Goal: Information Seeking & Learning: Learn about a topic

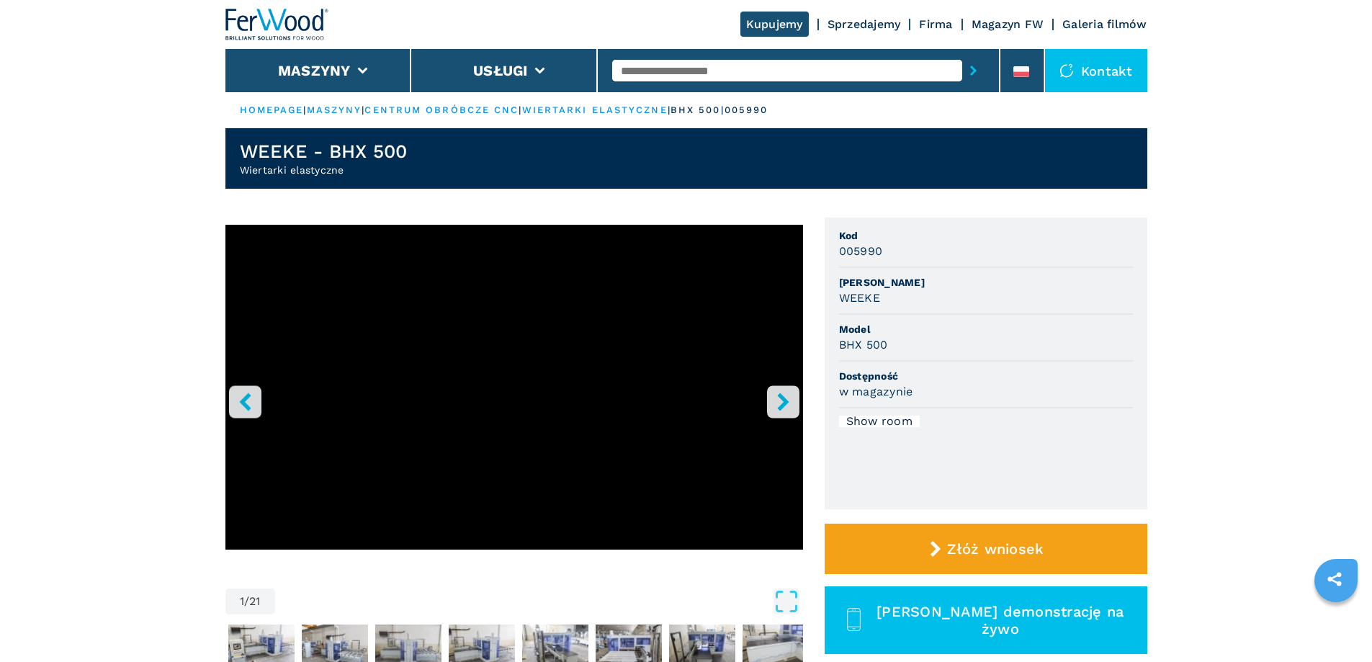
click at [781, 395] on icon "right-button" at bounding box center [783, 402] width 12 height 18
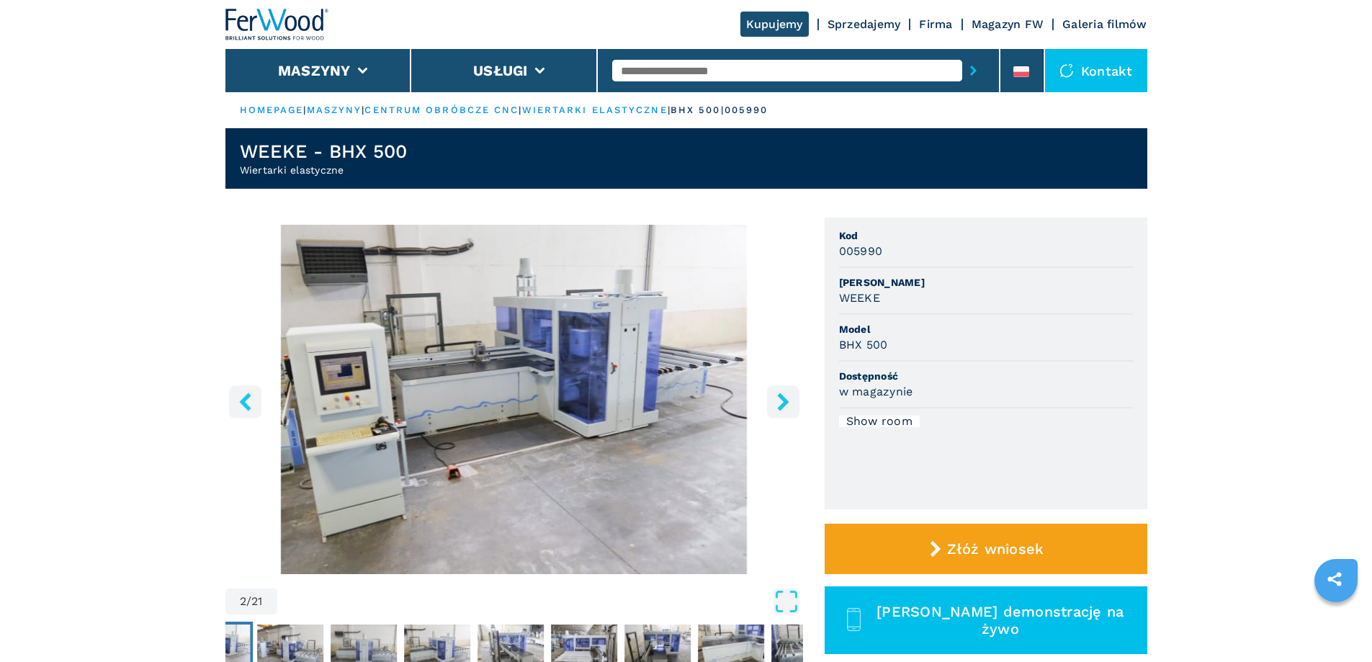
click at [781, 395] on icon "right-button" at bounding box center [783, 402] width 12 height 18
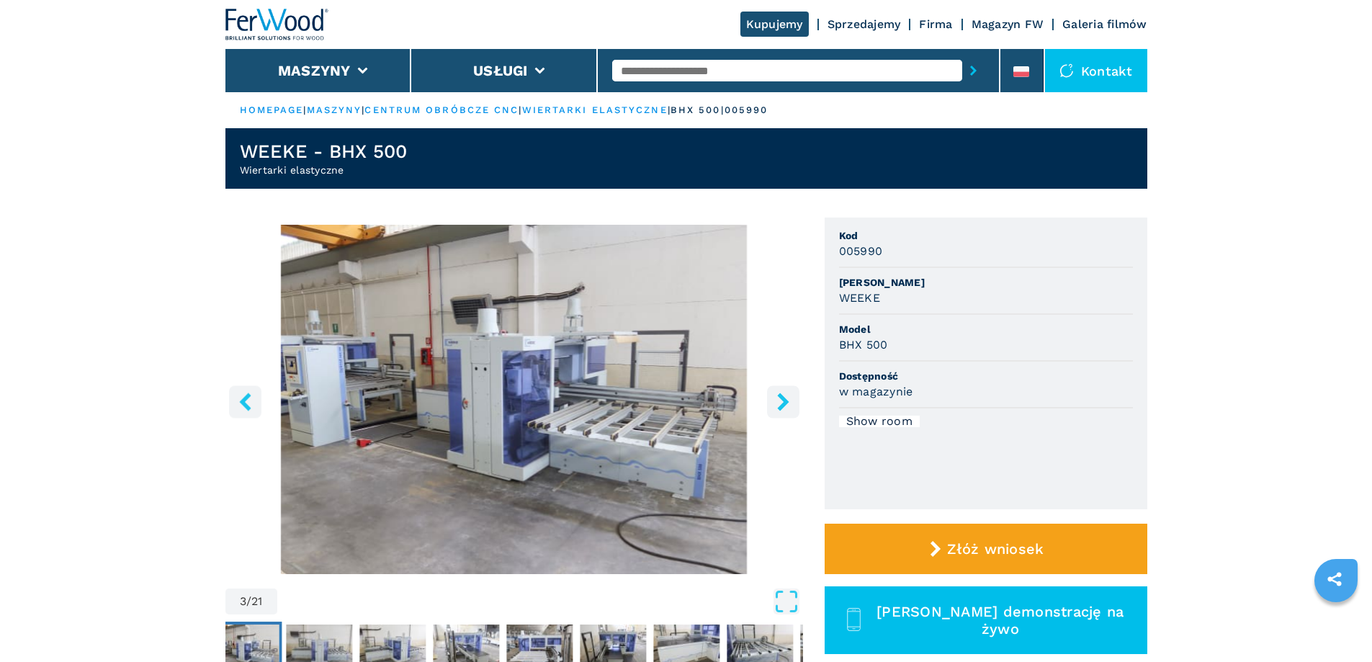
click at [781, 395] on icon "right-button" at bounding box center [783, 402] width 12 height 18
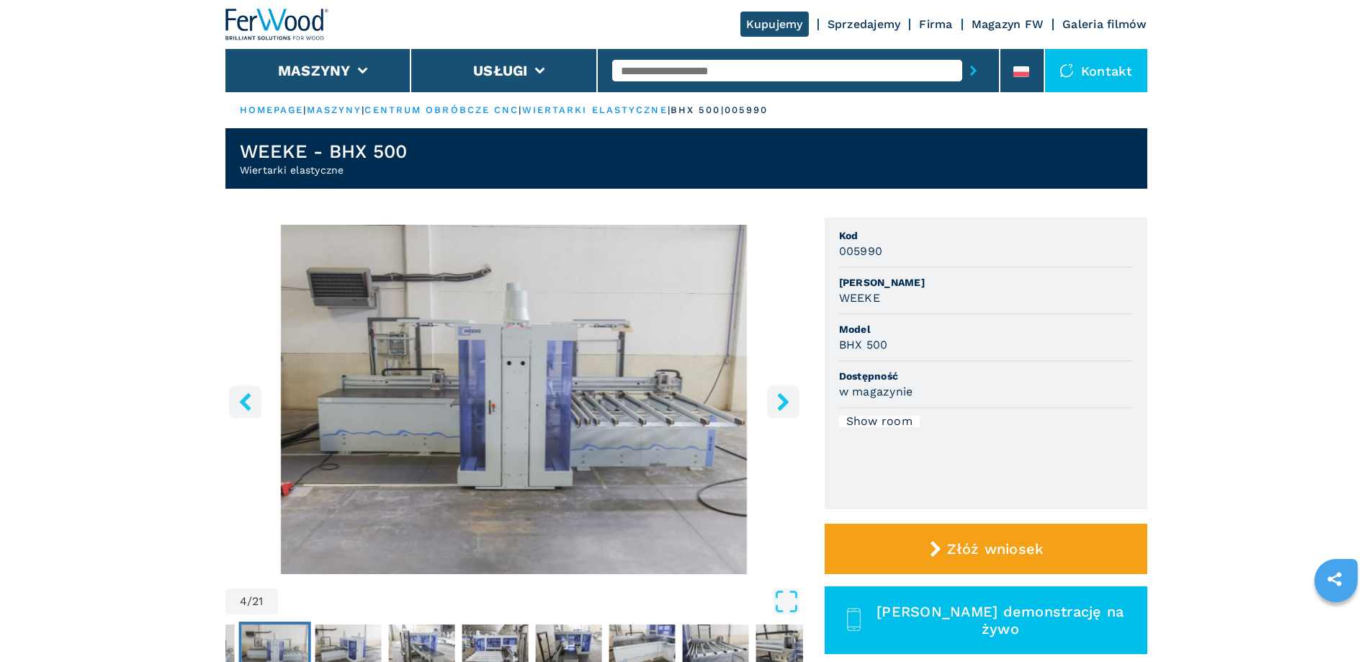
click at [781, 395] on icon "right-button" at bounding box center [783, 402] width 12 height 18
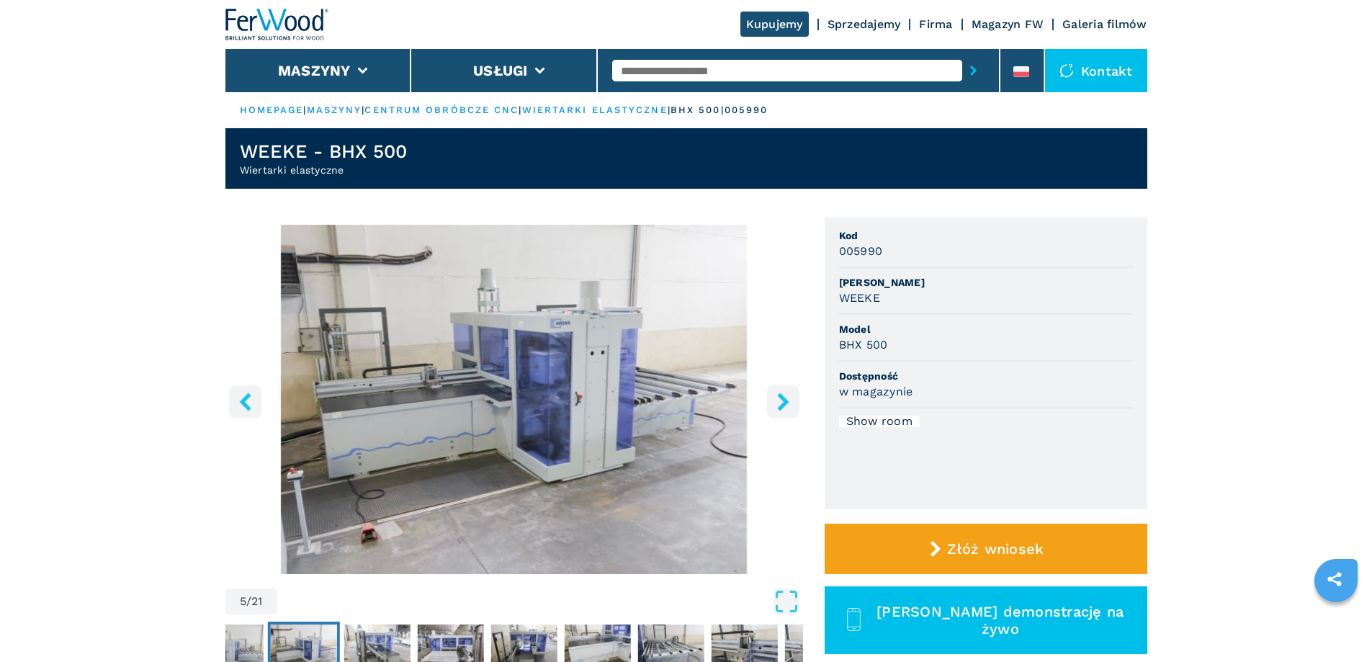
click at [781, 395] on icon "right-button" at bounding box center [783, 402] width 12 height 18
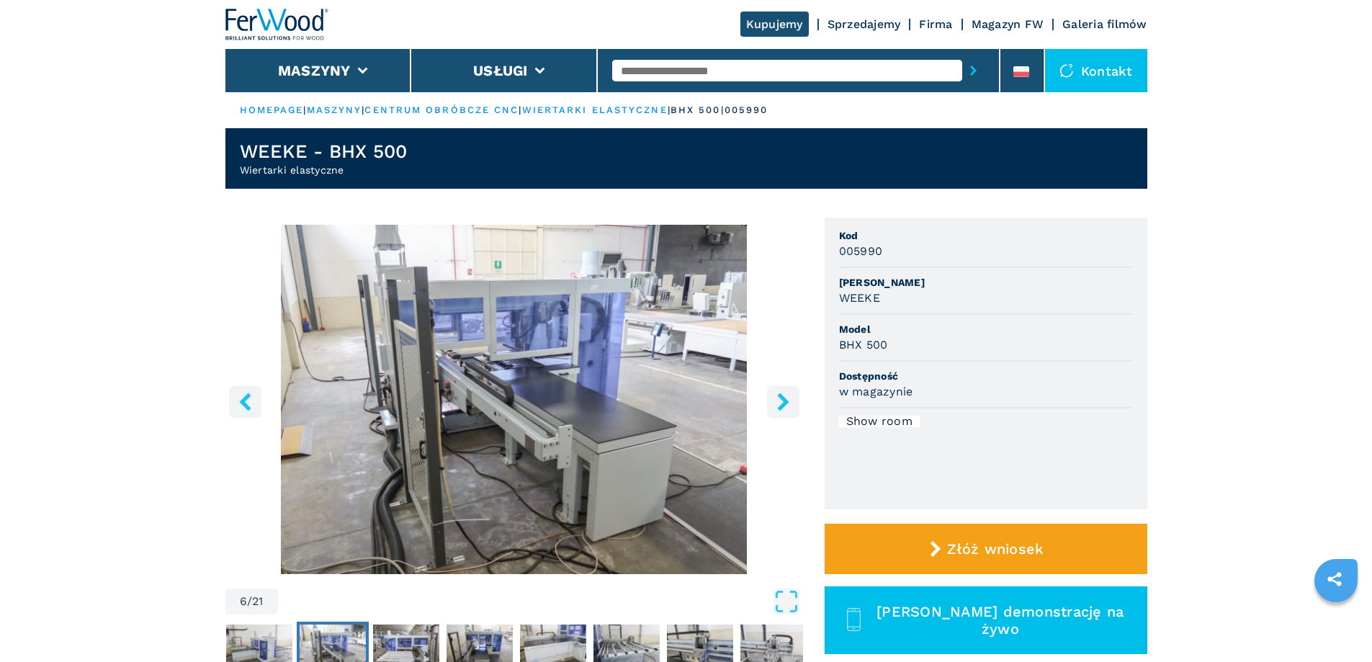
click at [781, 395] on icon "right-button" at bounding box center [783, 402] width 12 height 18
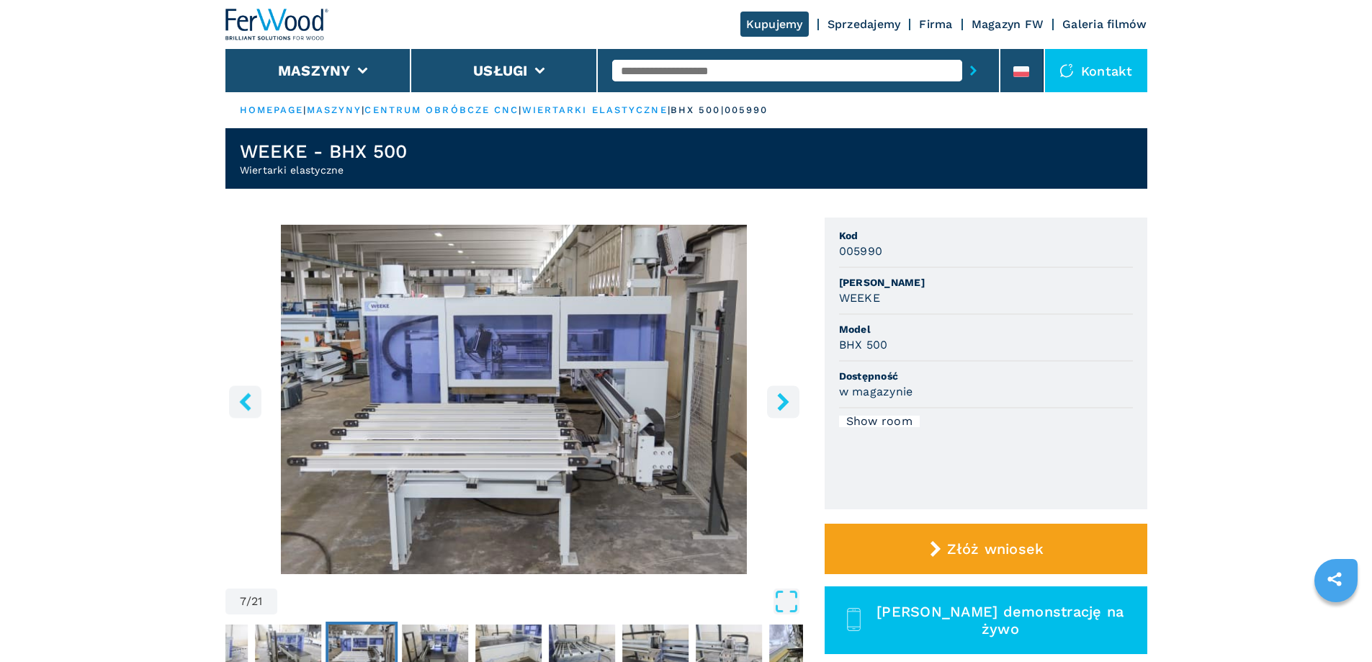
click at [781, 395] on icon "right-button" at bounding box center [783, 402] width 12 height 18
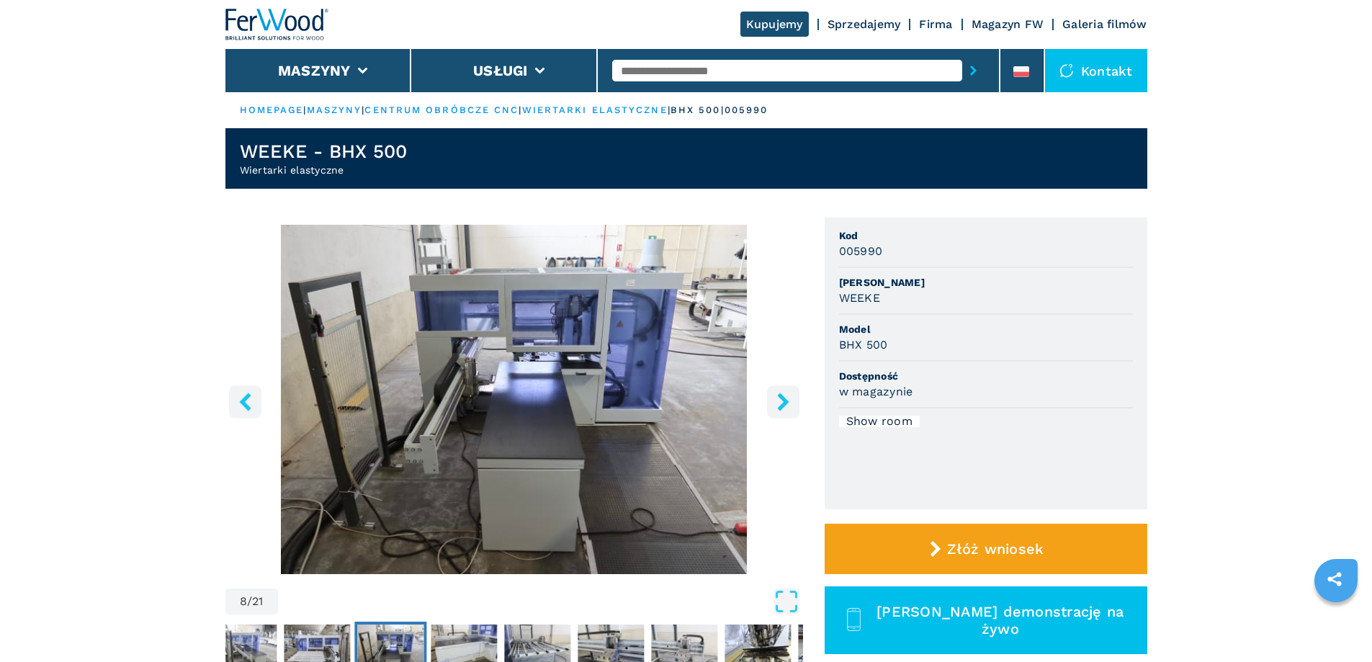
click at [781, 395] on icon "right-button" at bounding box center [783, 402] width 12 height 18
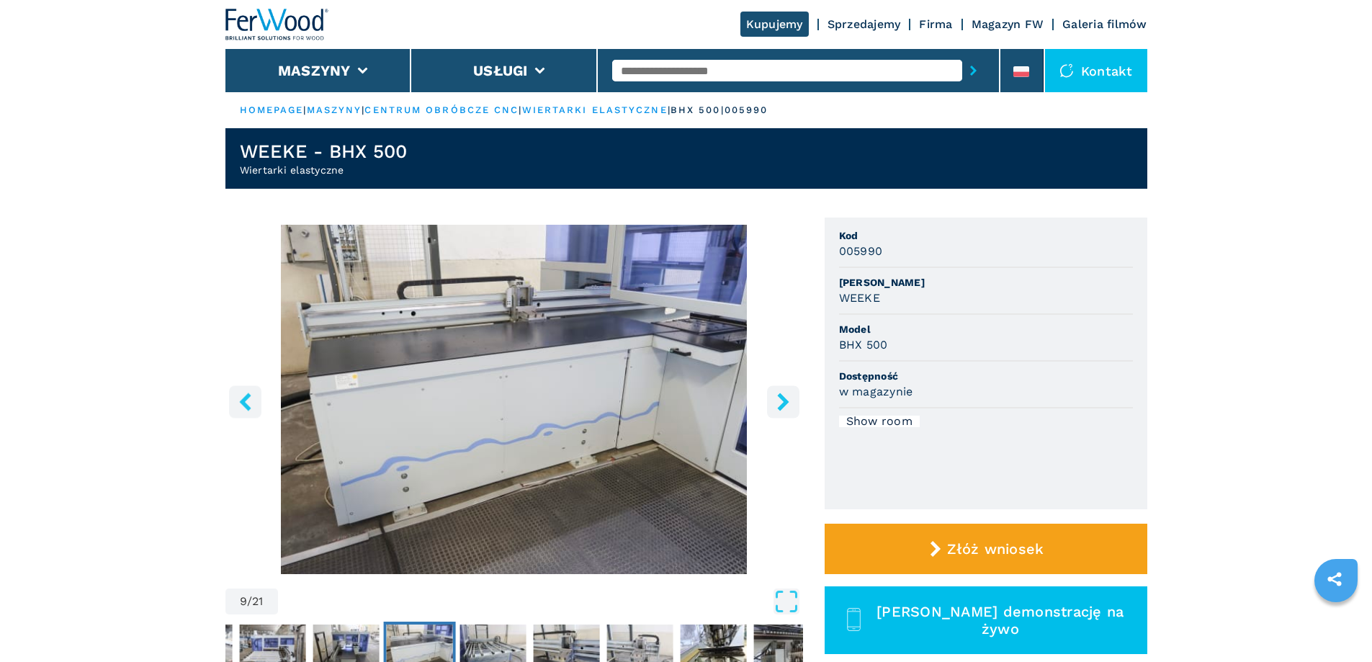
click at [781, 395] on icon "right-button" at bounding box center [783, 402] width 12 height 18
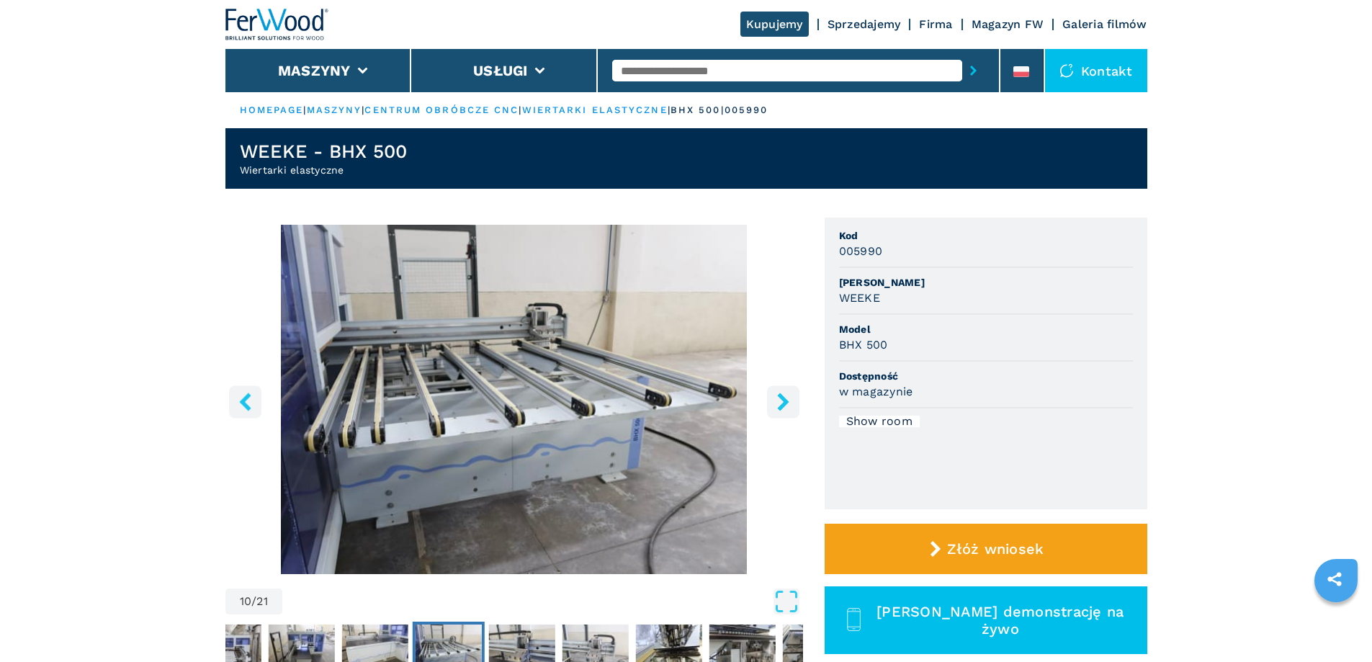
click at [781, 395] on icon "right-button" at bounding box center [783, 402] width 12 height 18
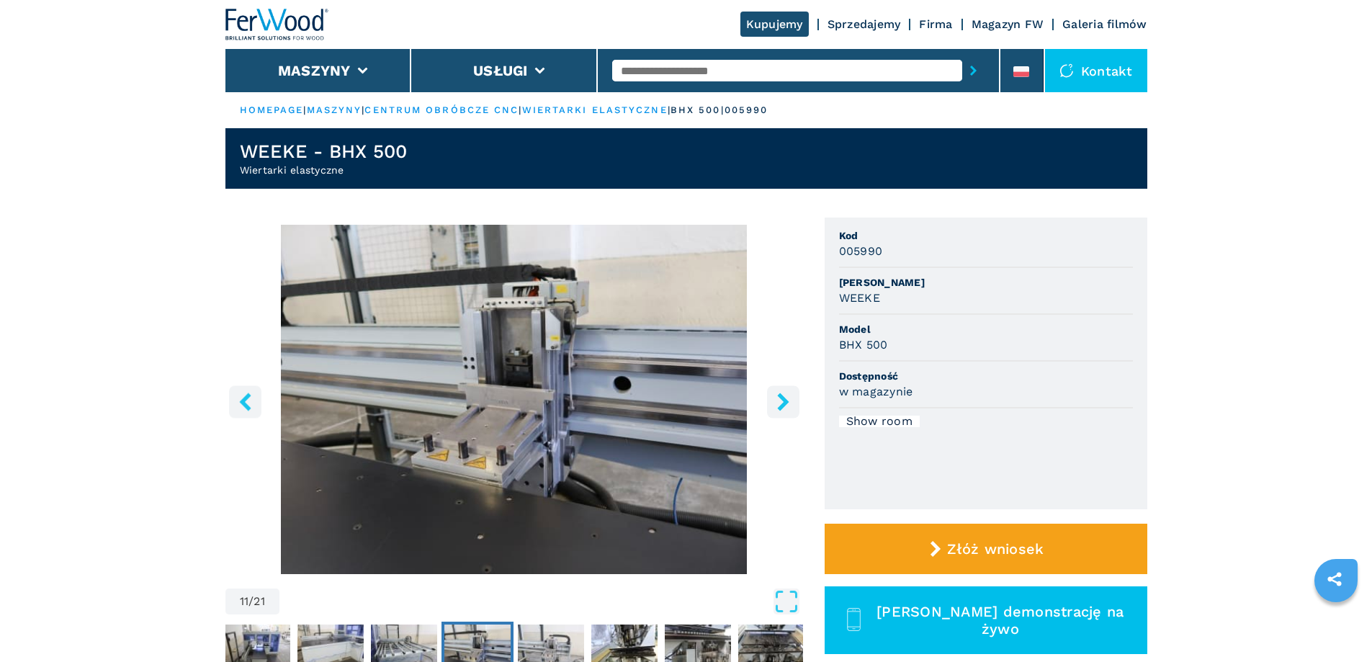
click at [781, 395] on icon "right-button" at bounding box center [783, 402] width 12 height 18
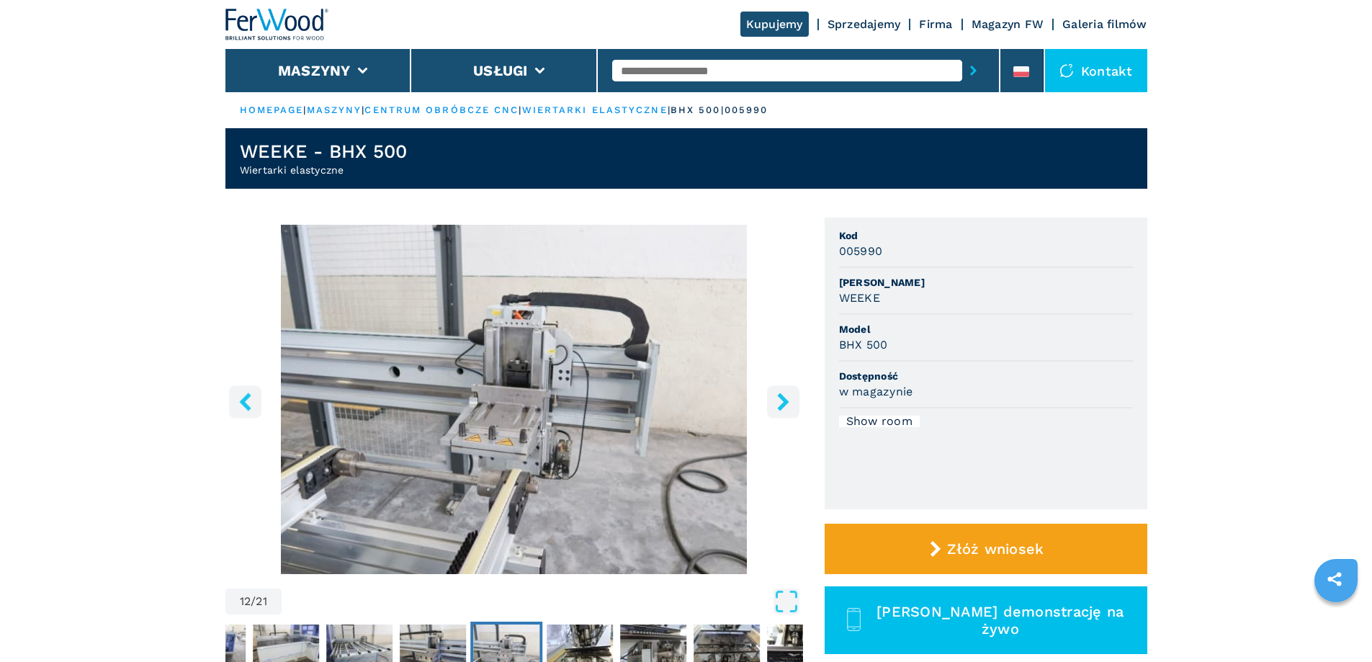
click at [660, 107] on link "wiertarki elastyczne" at bounding box center [594, 109] width 145 height 11
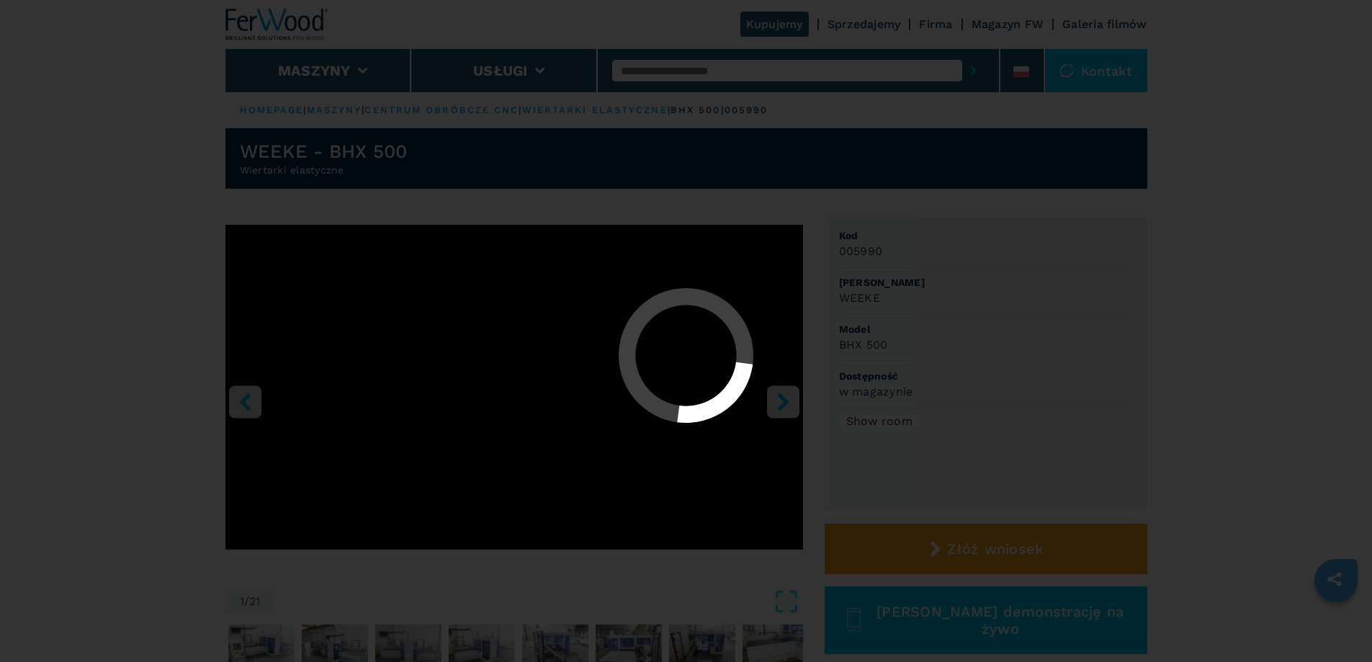
select select "**********"
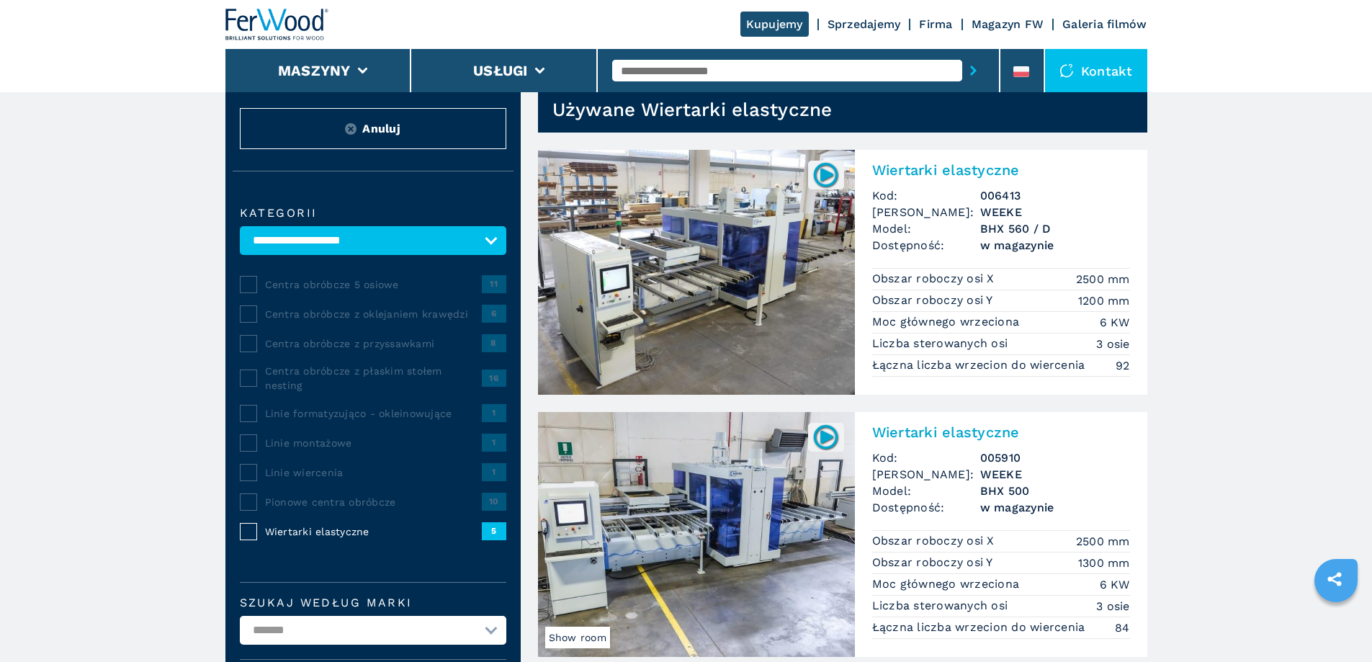
scroll to position [63, 0]
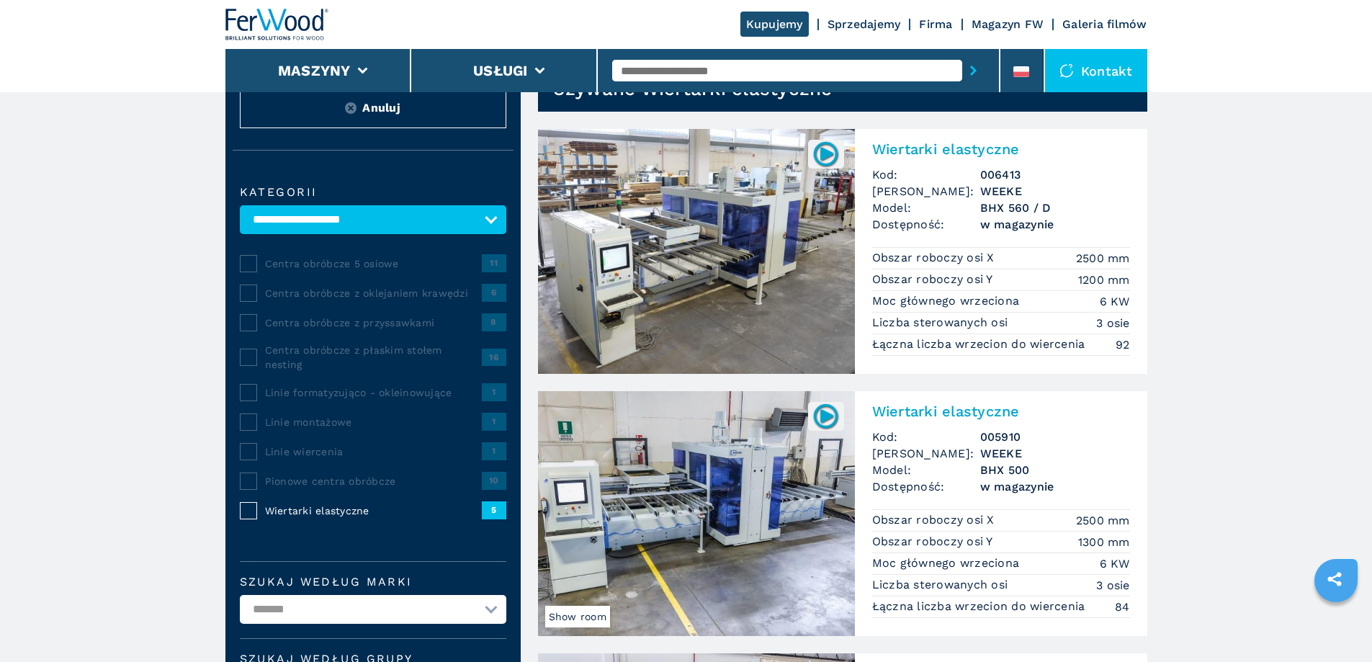
click at [689, 489] on img at bounding box center [696, 513] width 317 height 245
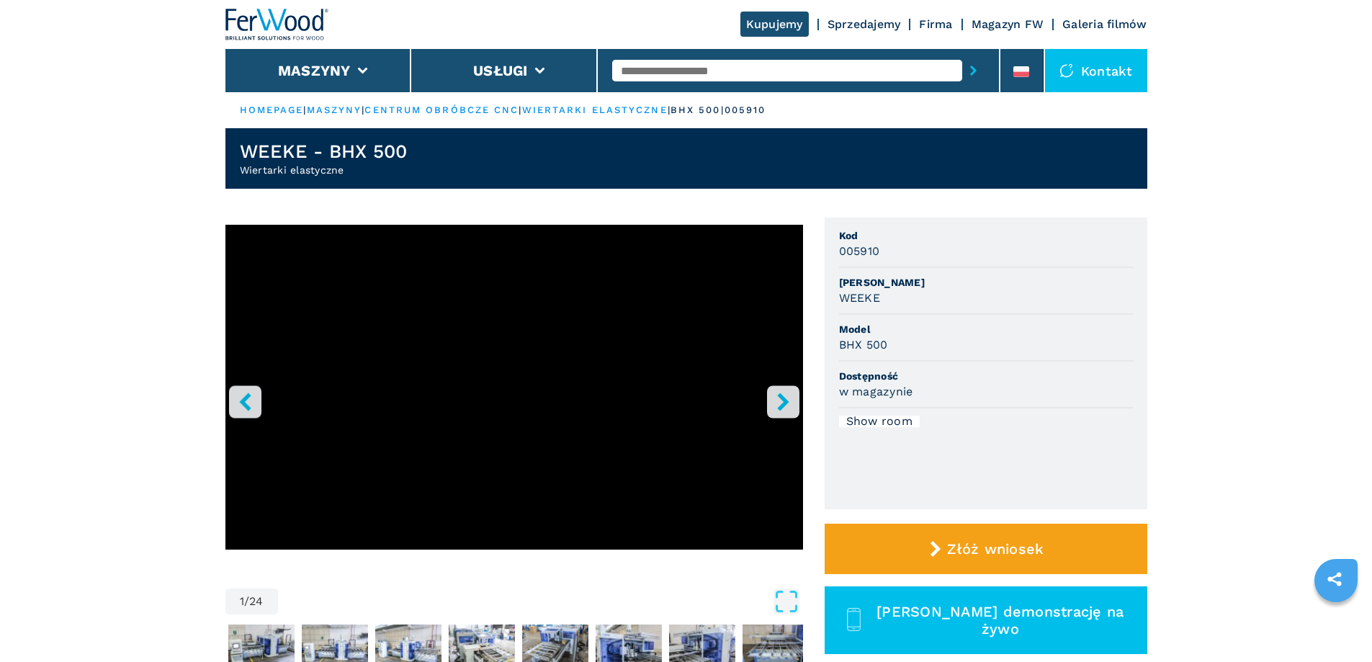
click at [784, 400] on icon "right-button" at bounding box center [783, 402] width 12 height 18
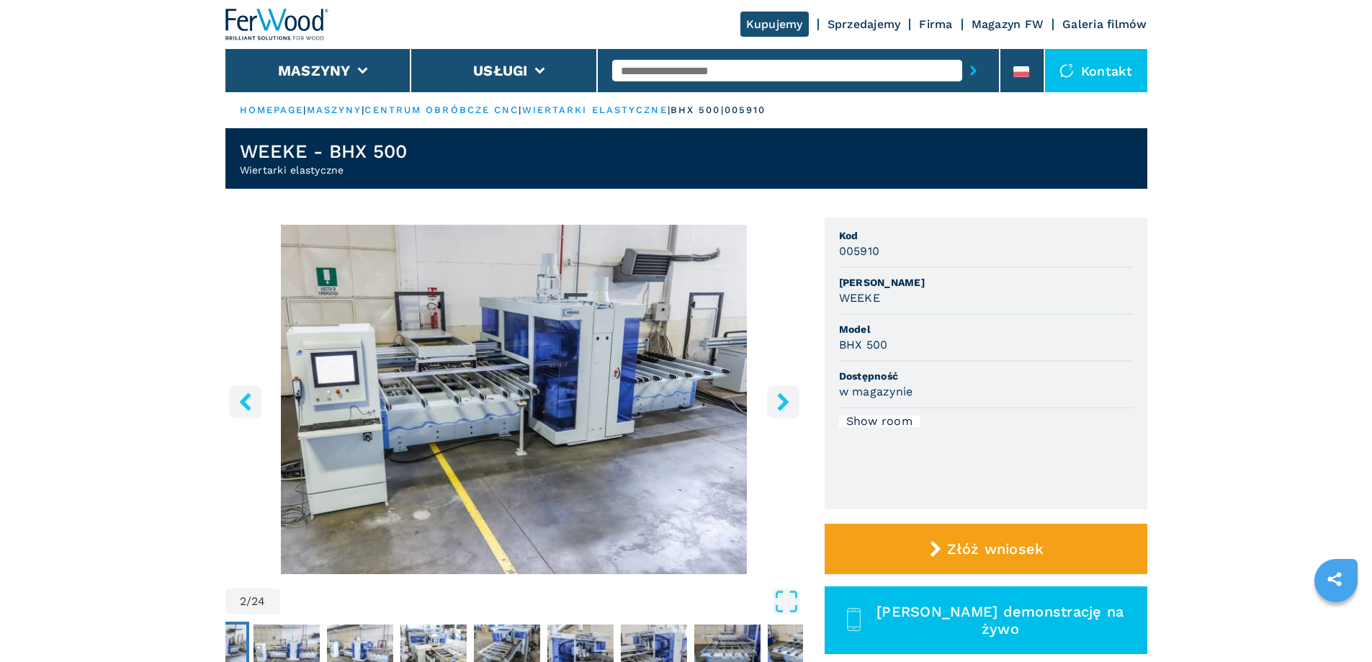
click at [668, 396] on img "Go to Slide 2" at bounding box center [514, 399] width 578 height 349
